Goal: Understand process/instructions: Learn how to perform a task or action

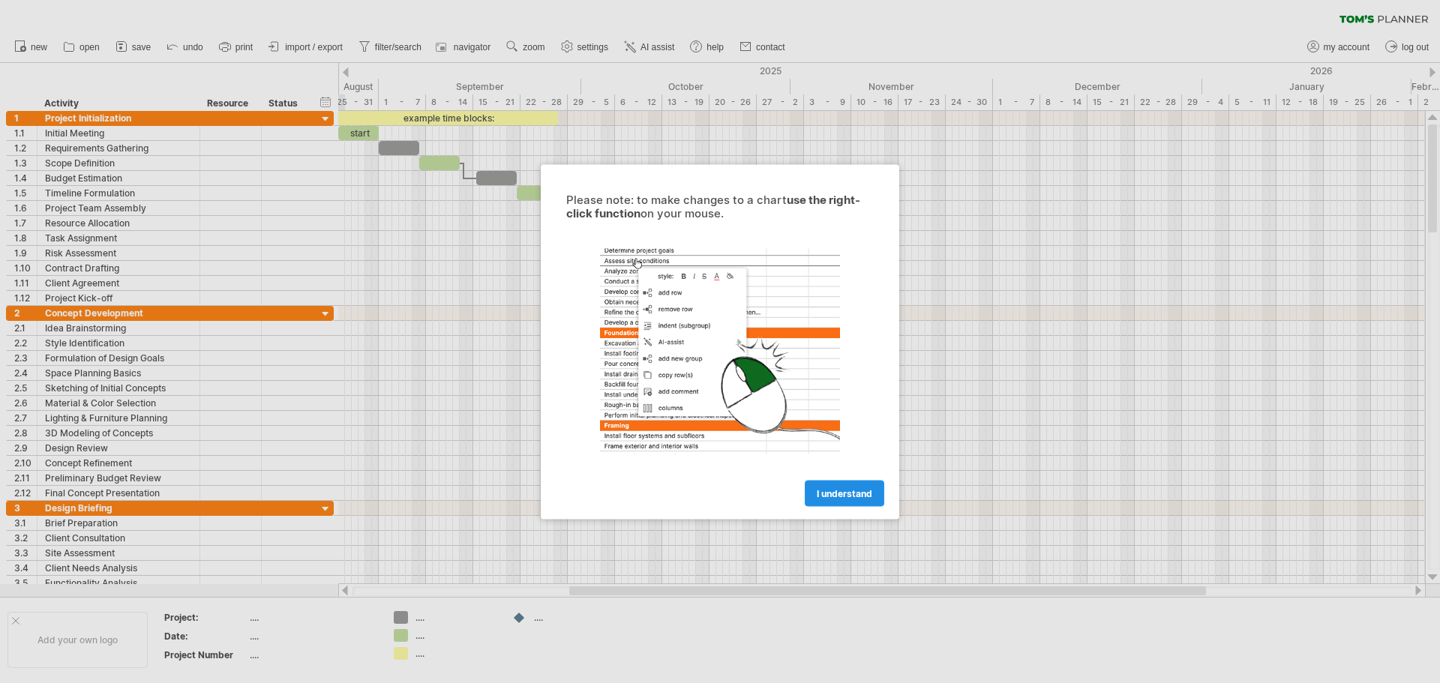
click at [831, 493] on span "I understand" at bounding box center [844, 492] width 55 height 11
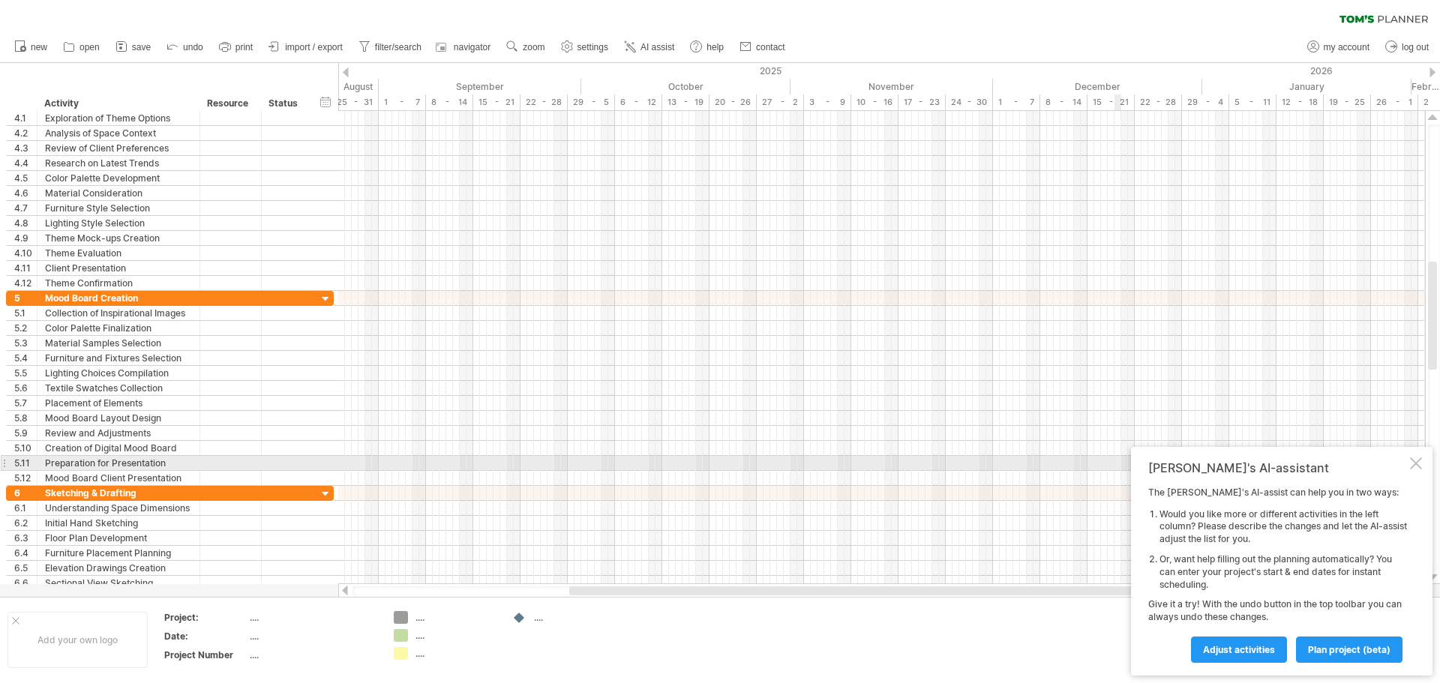
click at [1417, 465] on div at bounding box center [1416, 463] width 12 height 12
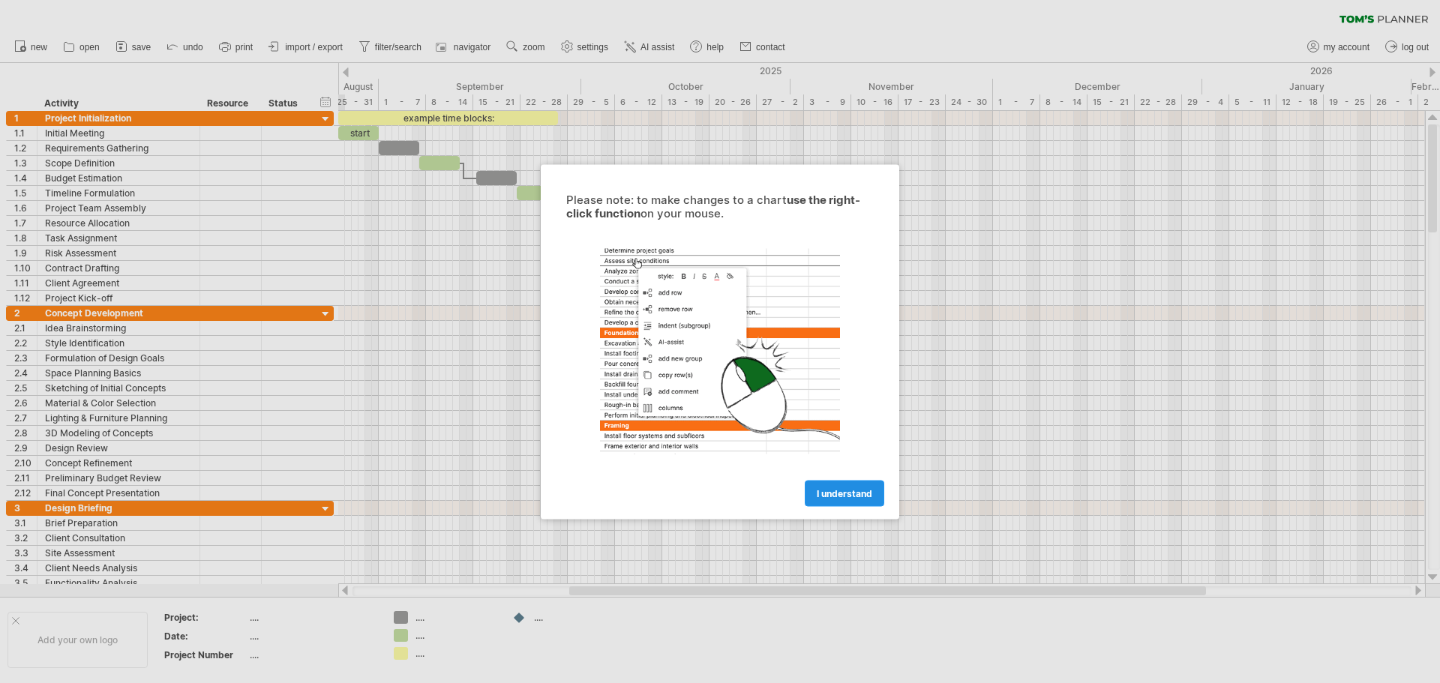
click at [836, 496] on span "I understand" at bounding box center [844, 492] width 55 height 11
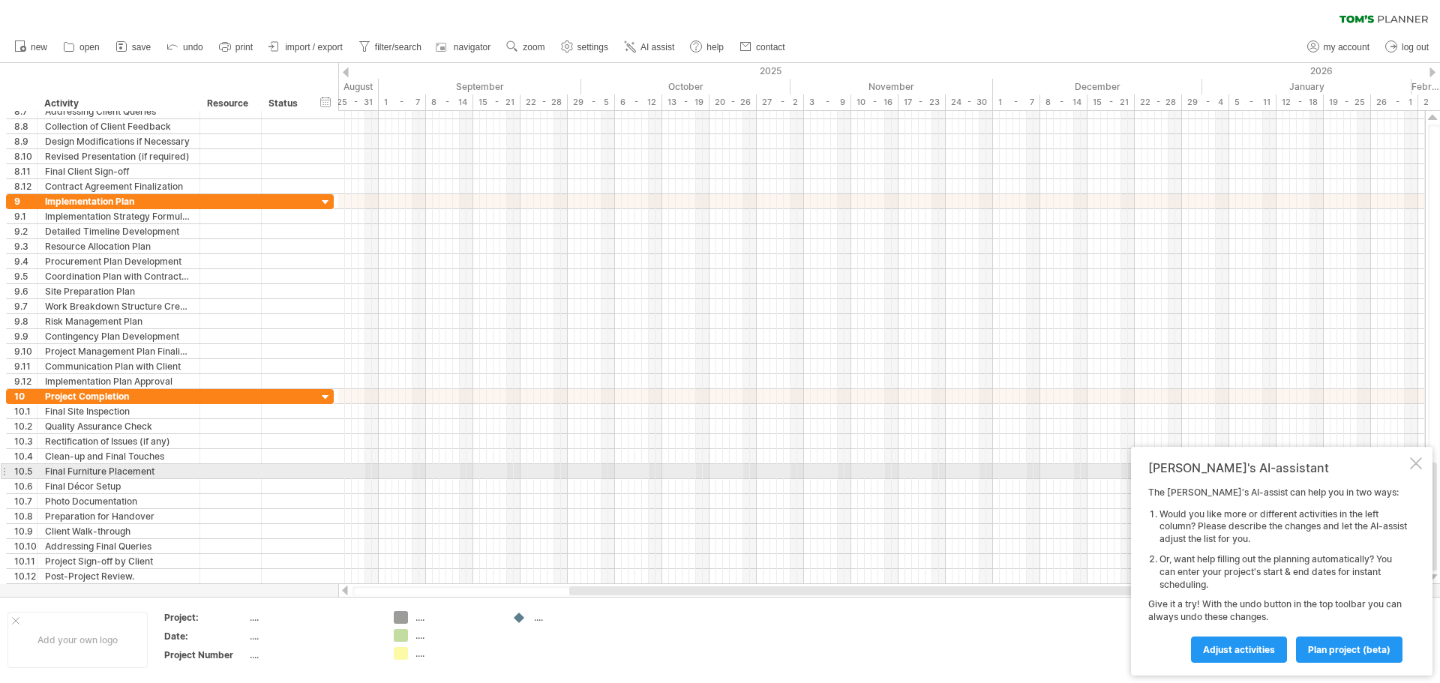
click at [1414, 464] on div at bounding box center [1416, 463] width 12 height 12
